Goal: Transaction & Acquisition: Purchase product/service

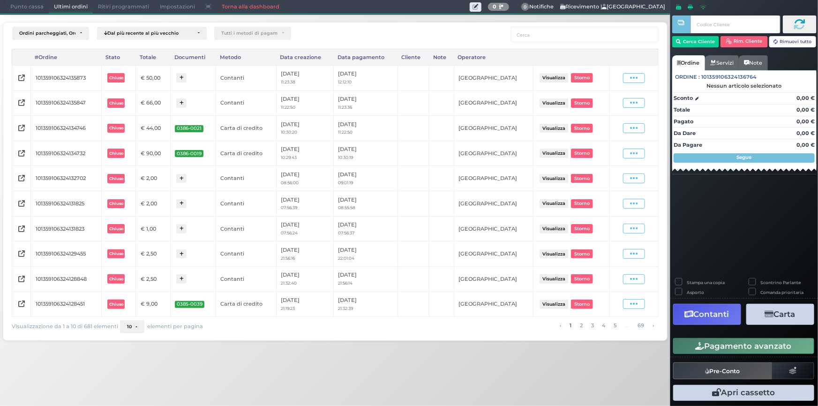
click at [33, 8] on span "Punto cassa" at bounding box center [27, 6] width 44 height 13
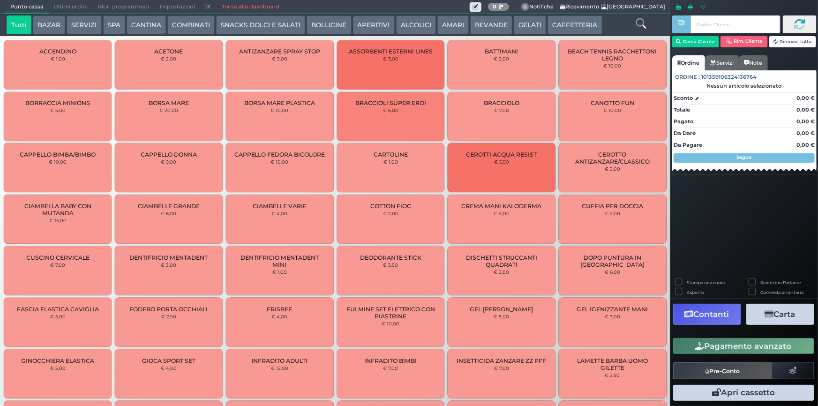
click at [516, 25] on button "GELATI" at bounding box center [530, 24] width 32 height 19
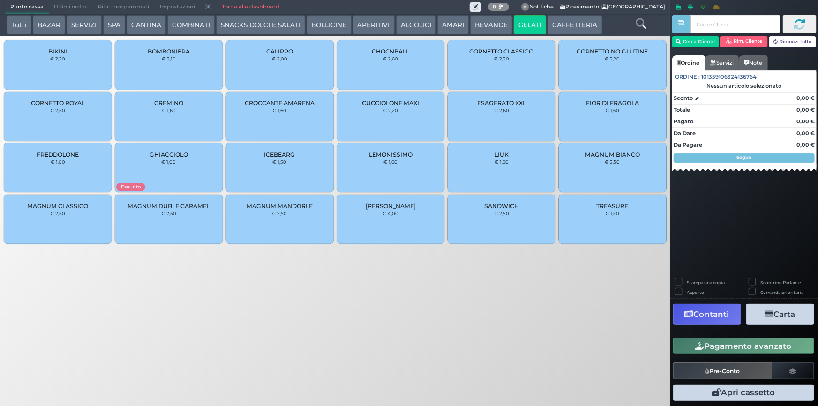
click at [284, 55] on div "CALIPPO € 2,00" at bounding box center [280, 64] width 108 height 49
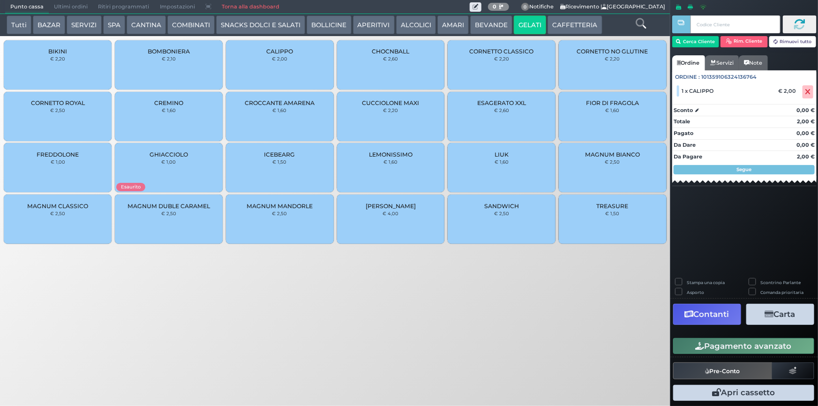
click at [279, 63] on div "CALIPPO € 2,00" at bounding box center [280, 64] width 108 height 49
click at [735, 348] on button "Pagamento avanzato" at bounding box center [744, 346] width 141 height 16
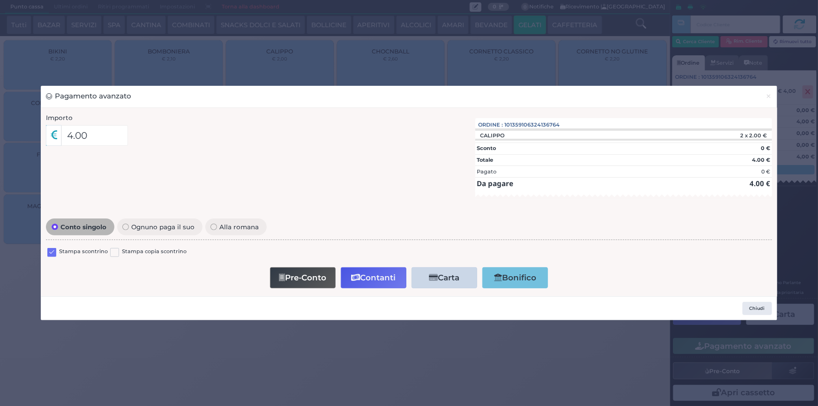
click at [51, 251] on label at bounding box center [51, 252] width 9 height 9
click at [0, 0] on input "checkbox" at bounding box center [0, 0] width 0 height 0
click at [52, 253] on label at bounding box center [51, 252] width 9 height 9
click at [0, 0] on input "checkbox" at bounding box center [0, 0] width 0 height 0
click at [373, 277] on button "Contanti" at bounding box center [374, 277] width 66 height 21
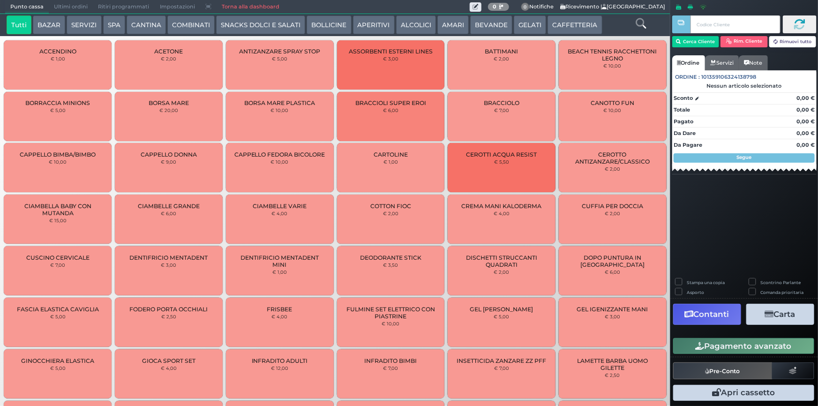
click at [61, 7] on span "Ultimi ordini" at bounding box center [71, 6] width 44 height 13
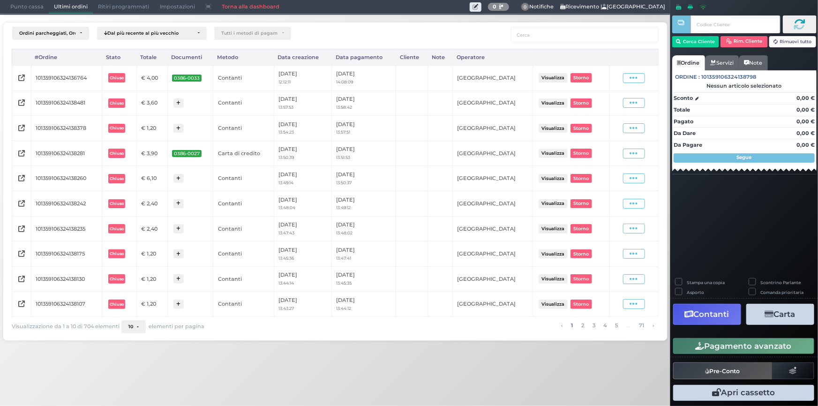
click at [7, 5] on span "Punto cassa" at bounding box center [27, 6] width 44 height 13
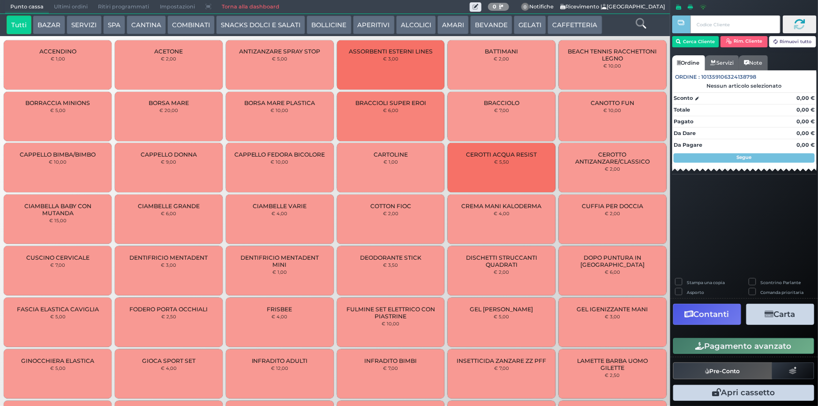
click at [479, 25] on button "BEVANDE" at bounding box center [491, 24] width 42 height 19
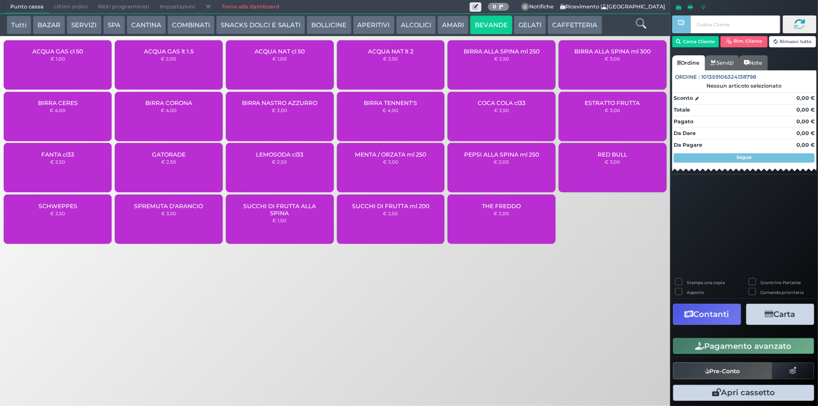
click at [265, 60] on div "ACQUA NAT cl 50 € 1,00" at bounding box center [280, 64] width 108 height 49
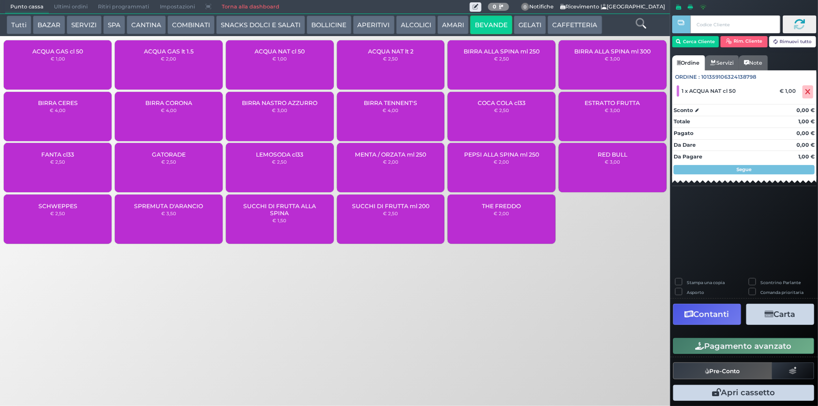
click at [701, 341] on button "Pagamento avanzato" at bounding box center [744, 346] width 141 height 16
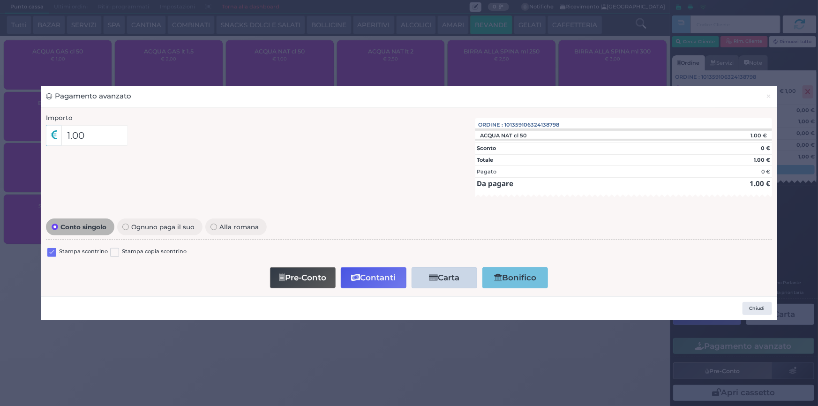
click at [52, 255] on label at bounding box center [51, 252] width 9 height 9
click at [0, 0] on input "checkbox" at bounding box center [0, 0] width 0 height 0
click at [318, 282] on button "Pre-Conto" at bounding box center [303, 277] width 66 height 21
click at [319, 282] on button "Pre-Conto" at bounding box center [304, 277] width 66 height 21
click at [766, 95] on span "×" at bounding box center [769, 96] width 6 height 10
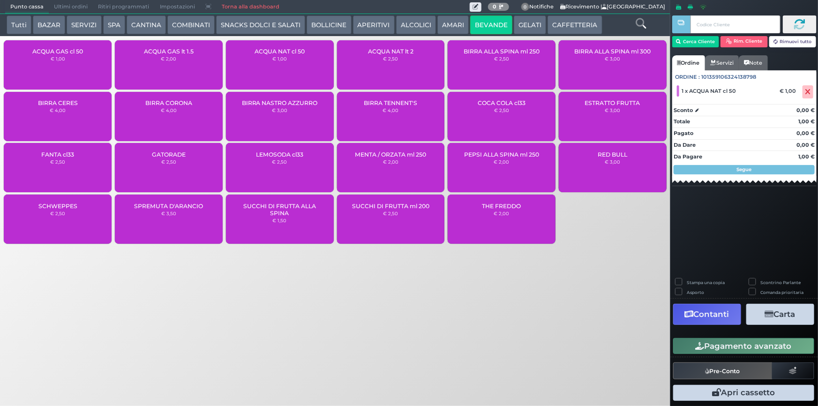
click at [735, 345] on button "Pagamento avanzato" at bounding box center [744, 346] width 141 height 16
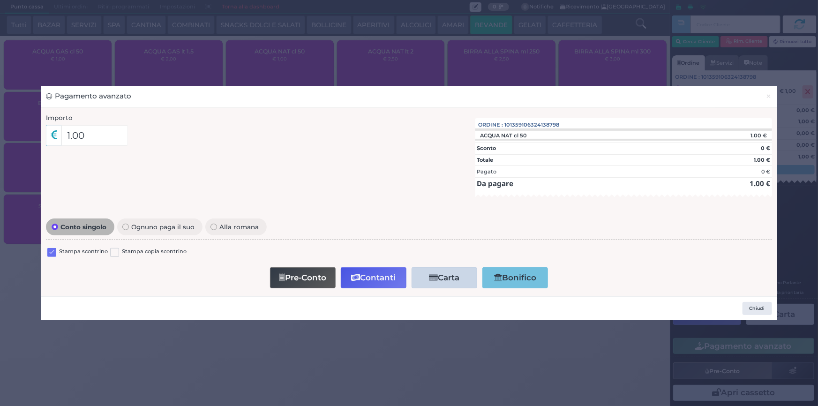
click at [50, 249] on label at bounding box center [51, 252] width 9 height 9
click at [0, 0] on input "checkbox" at bounding box center [0, 0] width 0 height 0
click at [318, 273] on button "Pre-Conto" at bounding box center [303, 277] width 66 height 21
click at [770, 99] on span "×" at bounding box center [769, 96] width 6 height 10
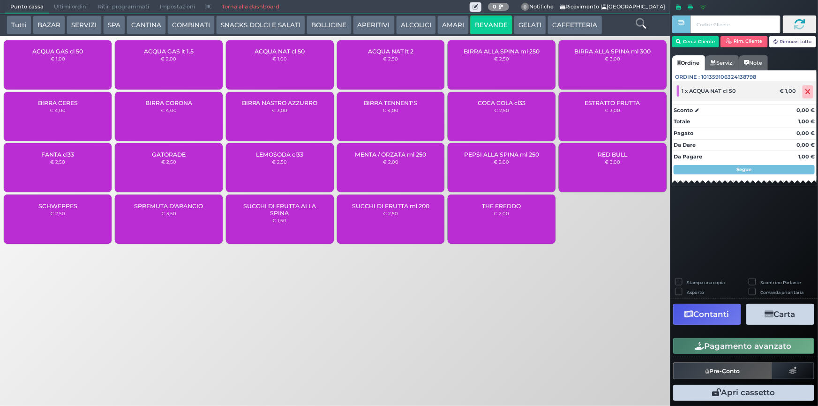
click at [810, 92] on icon at bounding box center [809, 92] width 6 height 0
